Goal: Task Accomplishment & Management: Use online tool/utility

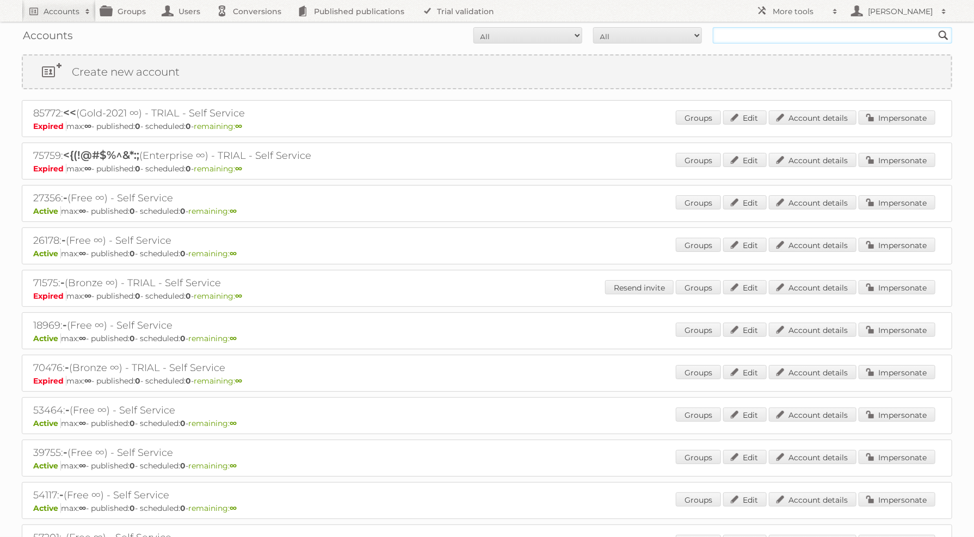
click at [782, 35] on input "text" at bounding box center [832, 35] width 239 height 16
type input "leen"
click at [936, 27] on input "Search" at bounding box center [944, 35] width 16 height 16
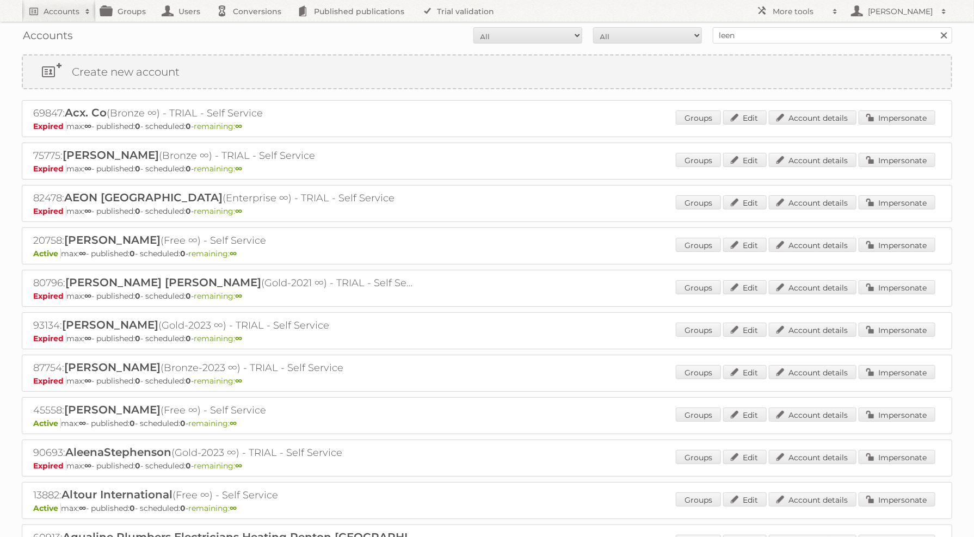
click at [806, 44] on div "Accounts All Active Expired Pending All Paid Trials Self service leen Search" at bounding box center [487, 35] width 931 height 27
click at [806, 32] on input "leen" at bounding box center [832, 35] width 239 height 16
type input "[PERSON_NAME]"
click at [936, 27] on input "Search" at bounding box center [944, 35] width 16 height 16
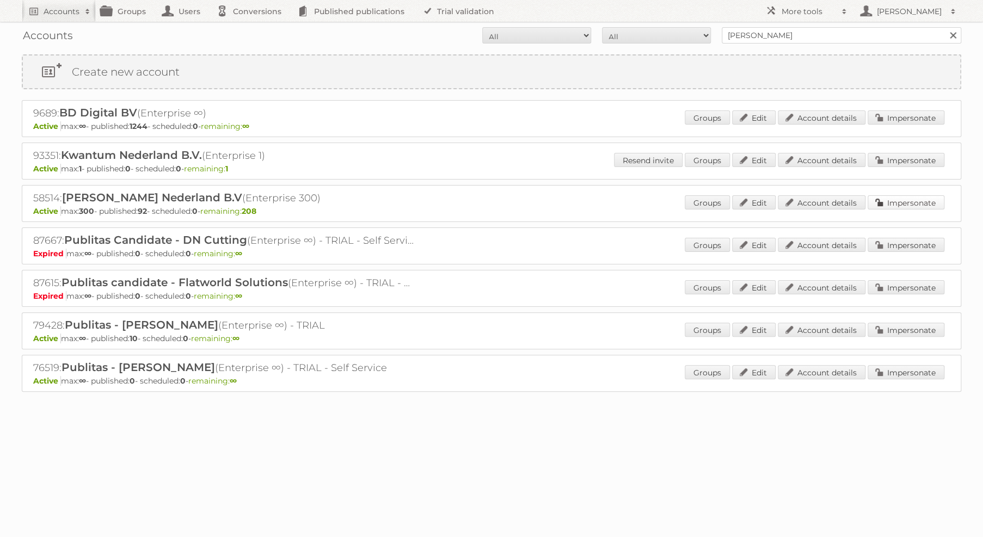
click at [937, 200] on link "Impersonate" at bounding box center [906, 202] width 77 height 14
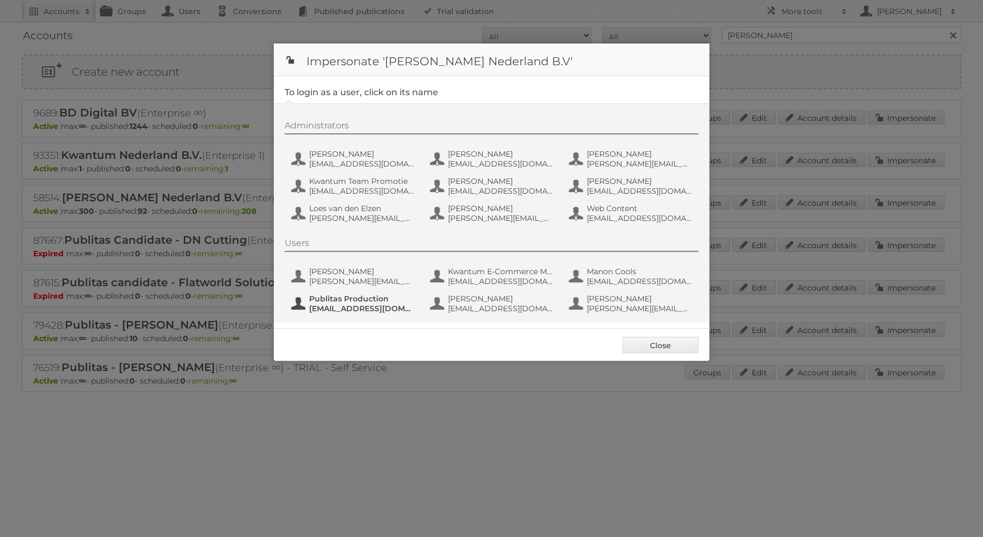
click at [389, 307] on span "fs+leenbakker@publitas.com" at bounding box center [362, 309] width 106 height 10
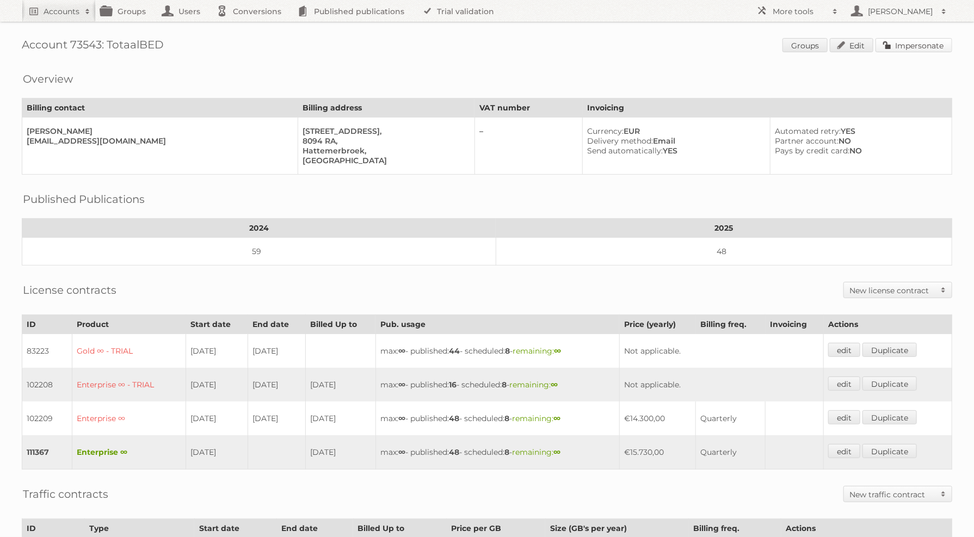
click at [927, 38] on link "Impersonate" at bounding box center [914, 45] width 77 height 14
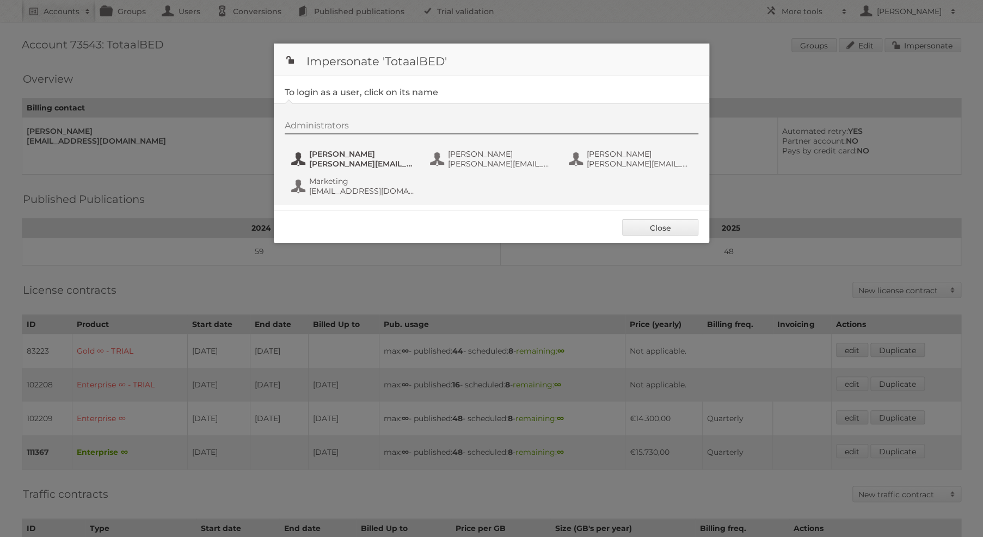
click at [362, 163] on span "[PERSON_NAME][EMAIL_ADDRESS][DOMAIN_NAME]" at bounding box center [362, 164] width 106 height 10
